Goal: Information Seeking & Learning: Learn about a topic

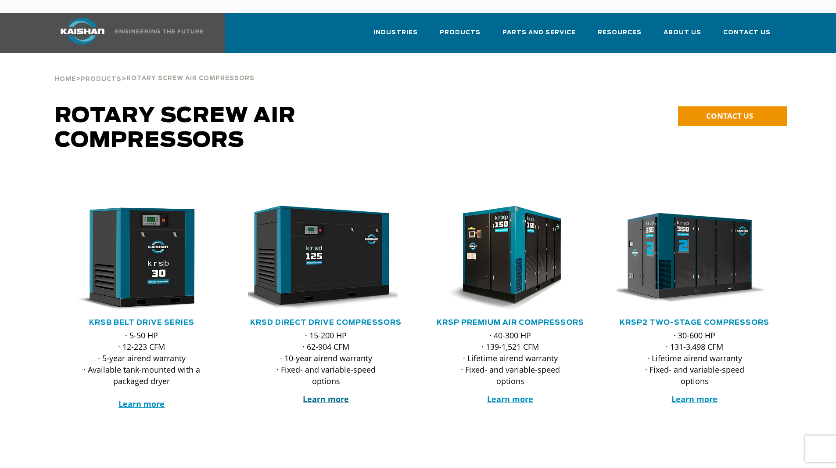
click at [319, 393] on strong "Learn more" at bounding box center [326, 398] width 46 height 11
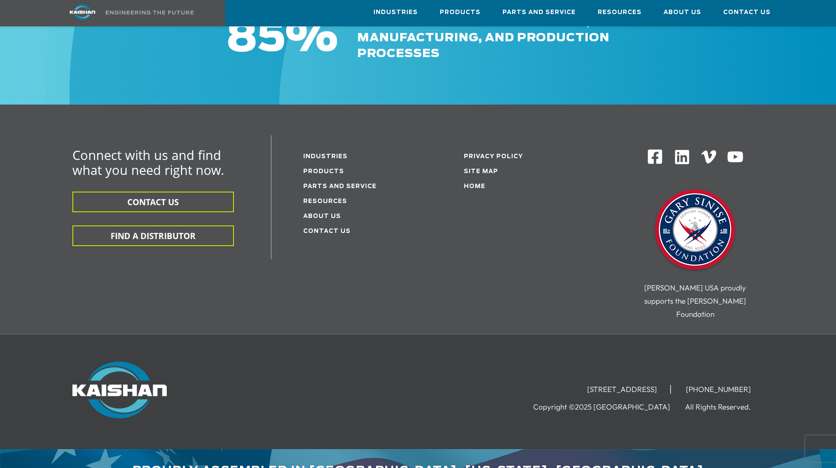
scroll to position [2725, 0]
click at [320, 198] on link "Resources" at bounding box center [325, 201] width 44 height 6
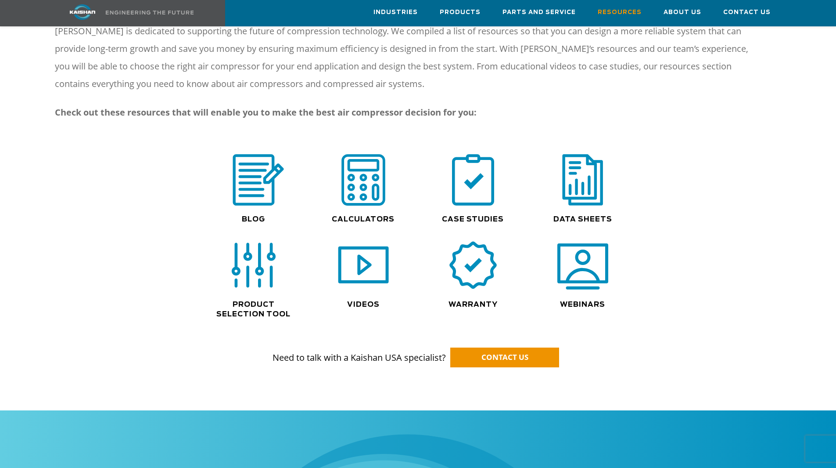
scroll to position [527, 0]
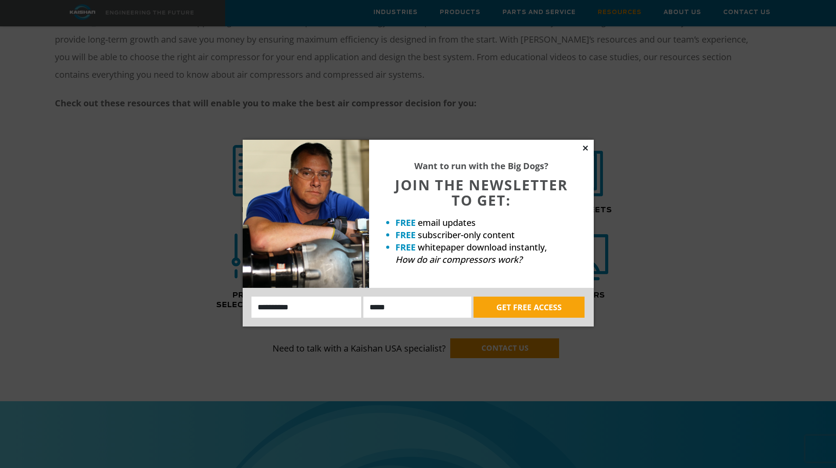
click at [587, 149] on icon at bounding box center [585, 147] width 5 height 5
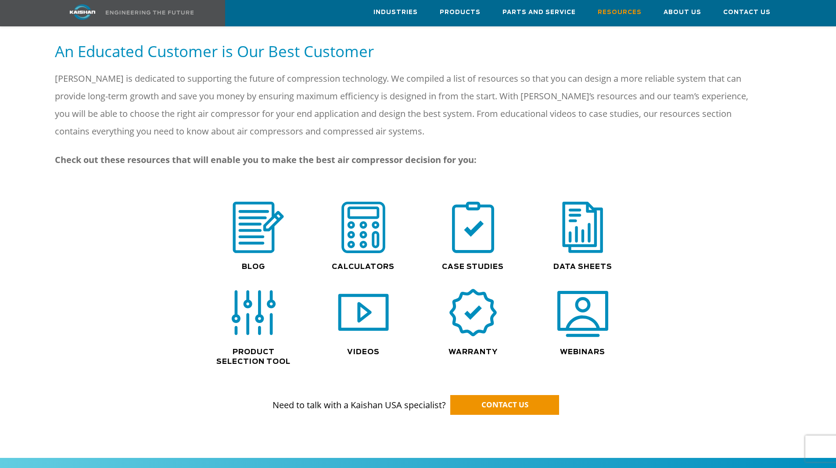
scroll to position [455, 0]
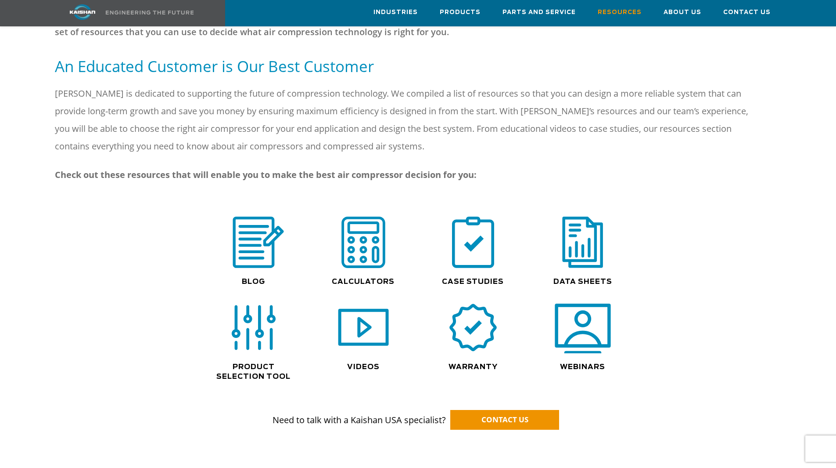
click at [592, 308] on img at bounding box center [583, 327] width 56 height 57
click at [363, 314] on img at bounding box center [363, 327] width 56 height 57
